Goal: Book appointment/travel/reservation

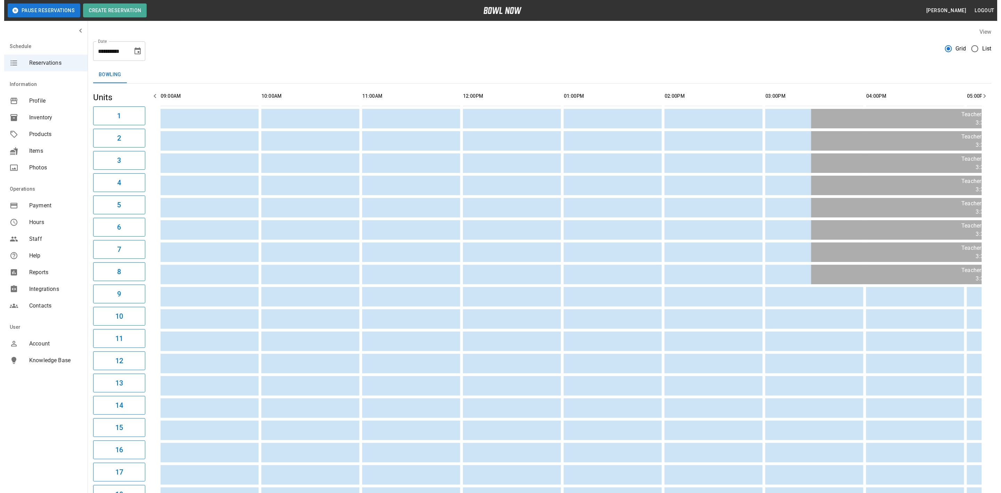
scroll to position [0, 690]
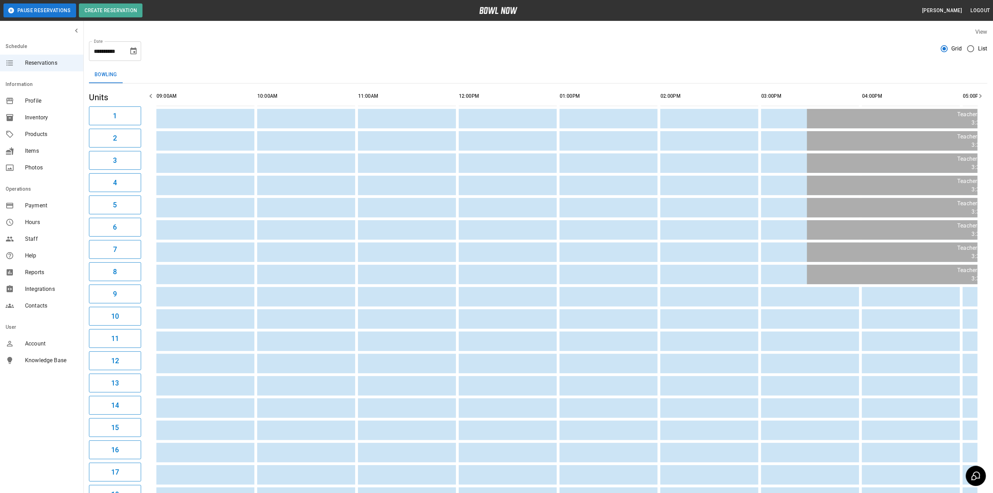
click at [979, 47] on span "List" at bounding box center [982, 49] width 9 height 8
